Goal: Information Seeking & Learning: Learn about a topic

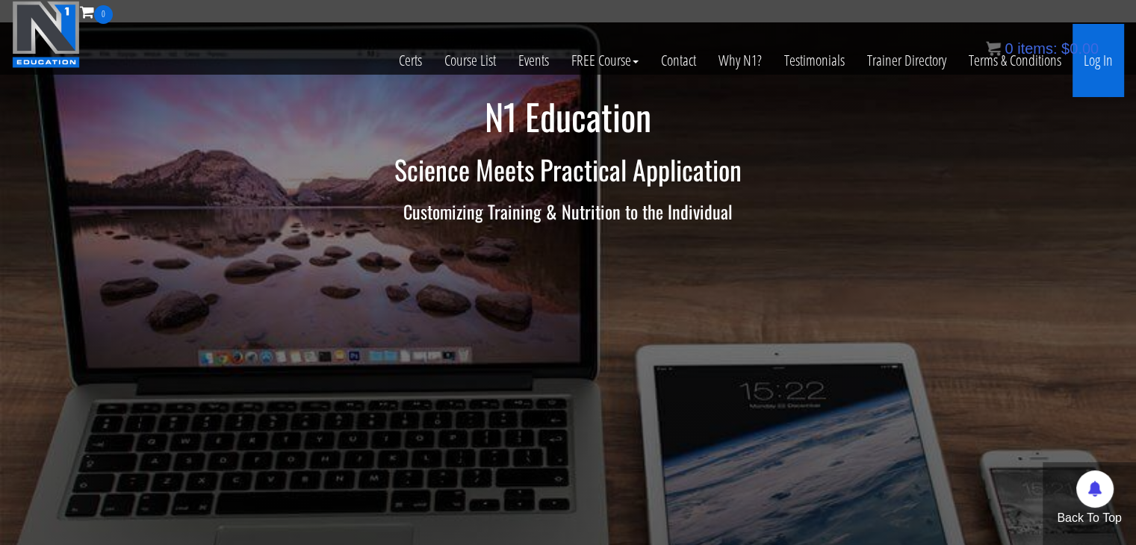
click at [1106, 69] on link "Log In" at bounding box center [1098, 60] width 52 height 73
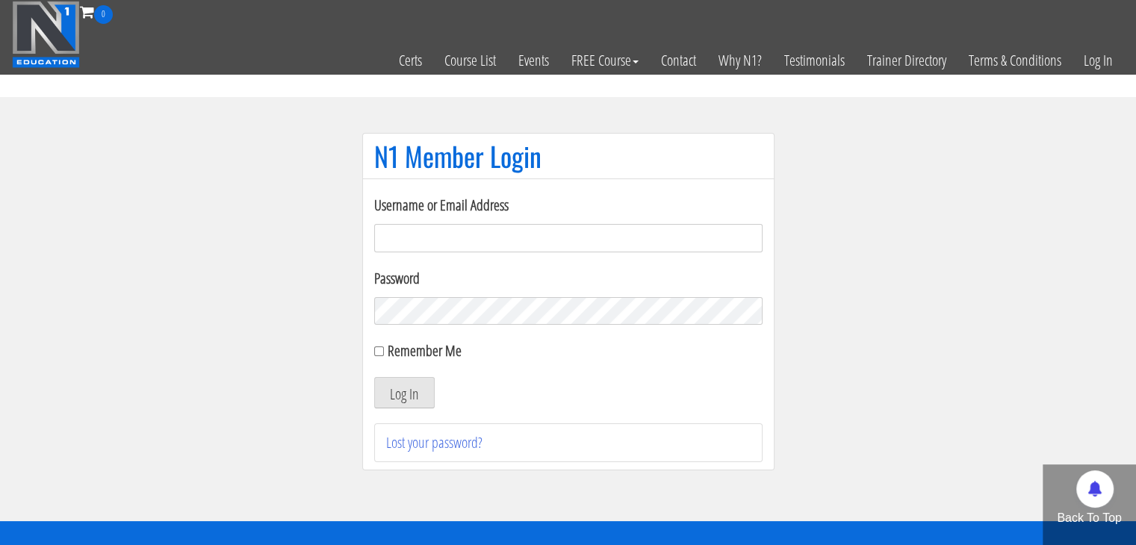
click at [644, 230] on input "Username or Email Address" at bounding box center [568, 238] width 388 height 28
type input "meli597ca@gmail.com"
click at [374, 377] on button "Log In" at bounding box center [404, 392] width 60 height 31
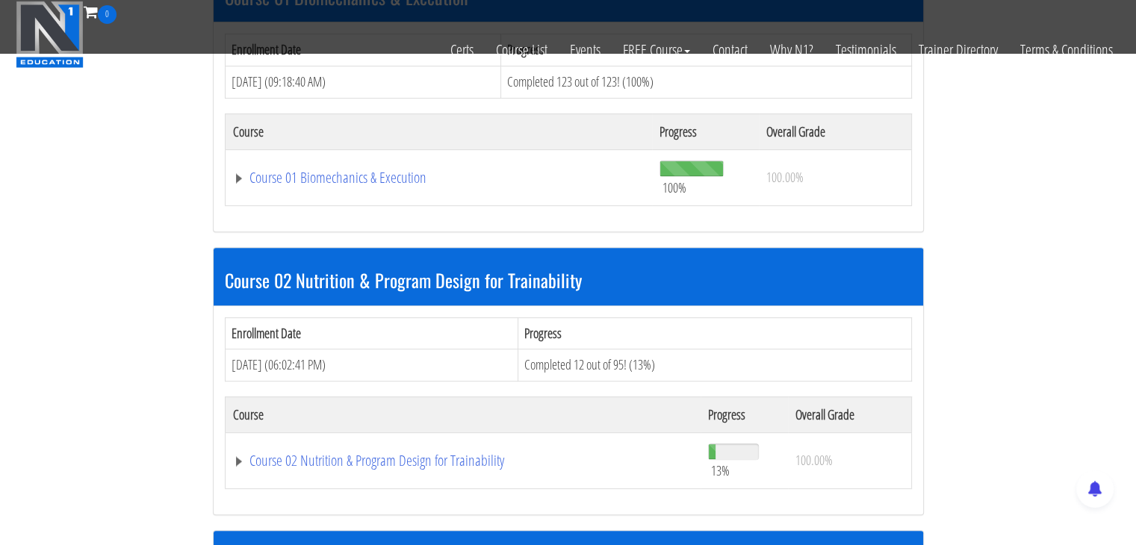
scroll to position [523, 0]
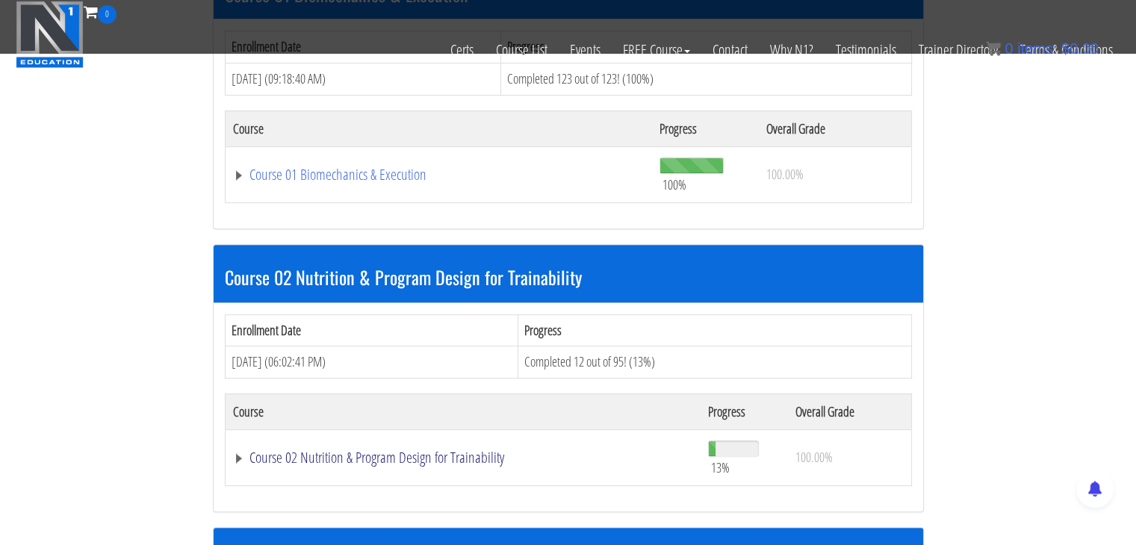
click at [321, 452] on link "Course 02 Nutrition & Program Design for Trainability" at bounding box center [463, 457] width 461 height 15
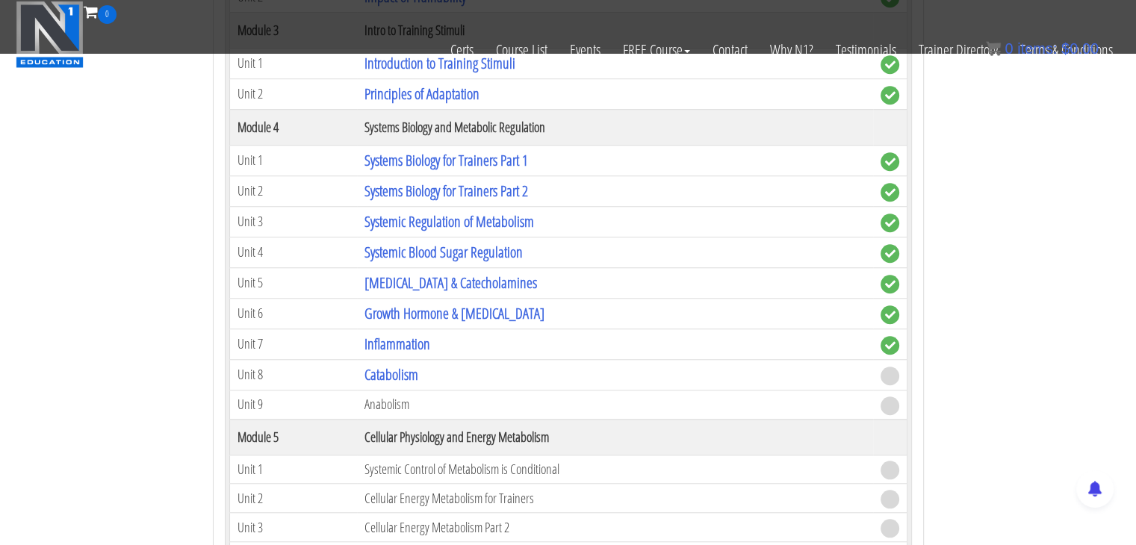
scroll to position [1269, 0]
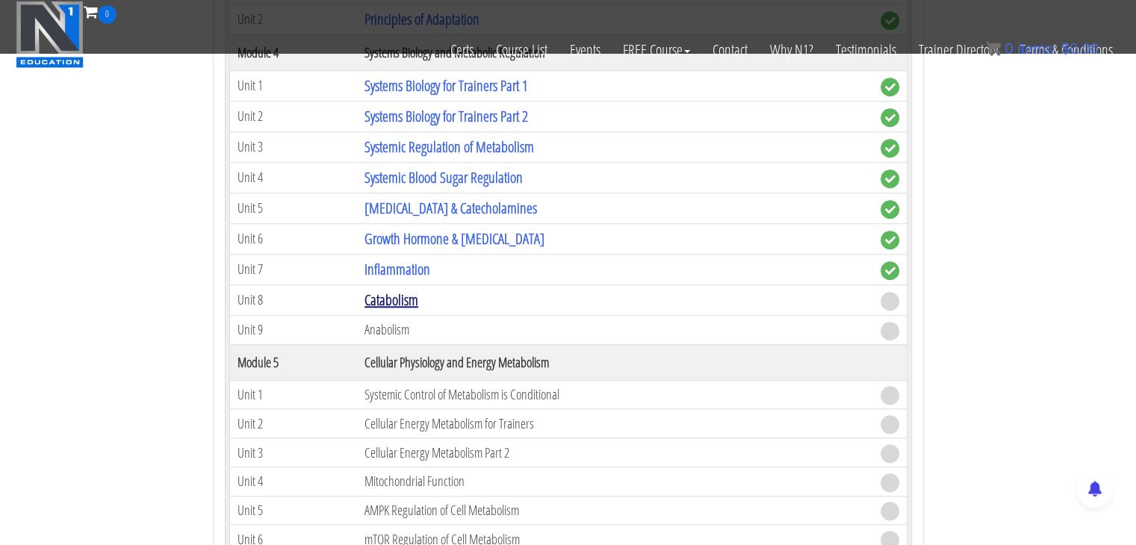
click at [385, 293] on link "Catabolism" at bounding box center [391, 300] width 54 height 20
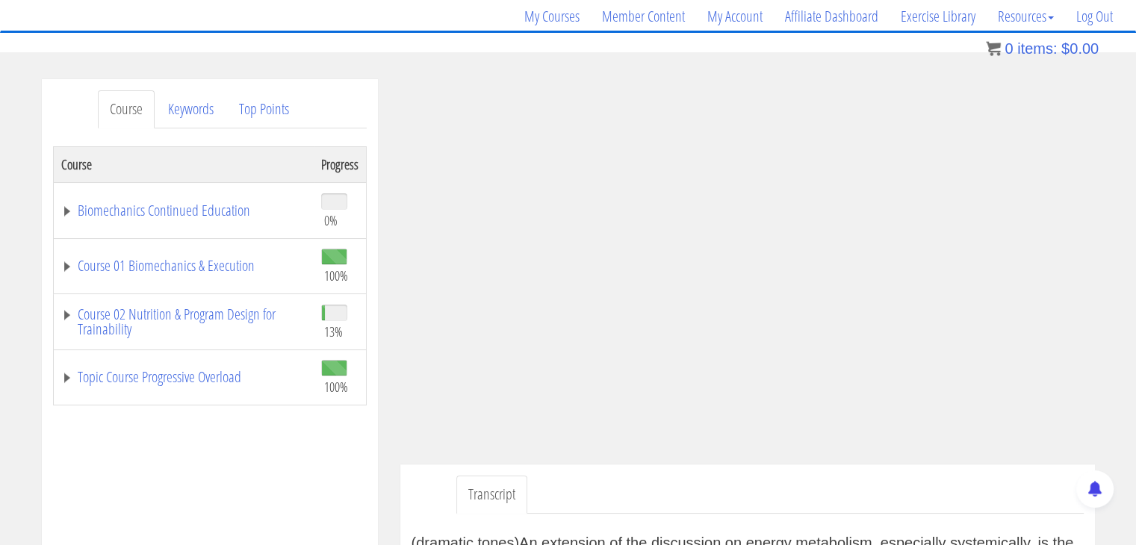
scroll to position [105, 0]
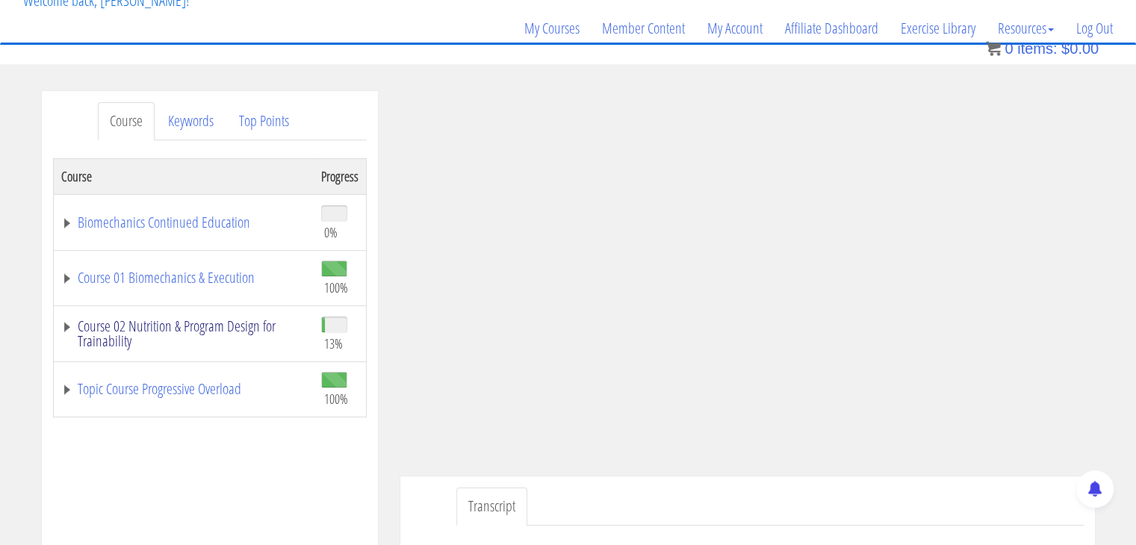
click at [72, 328] on link "Course 02 Nutrition & Program Design for Trainability" at bounding box center [183, 334] width 245 height 30
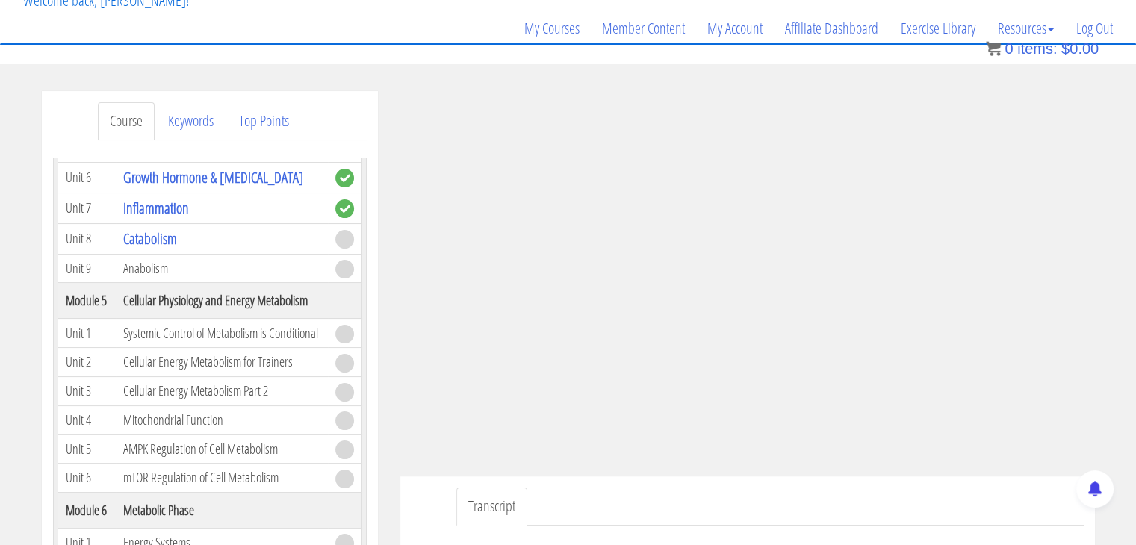
scroll to position [684, 0]
